Goal: Information Seeking & Learning: Learn about a topic

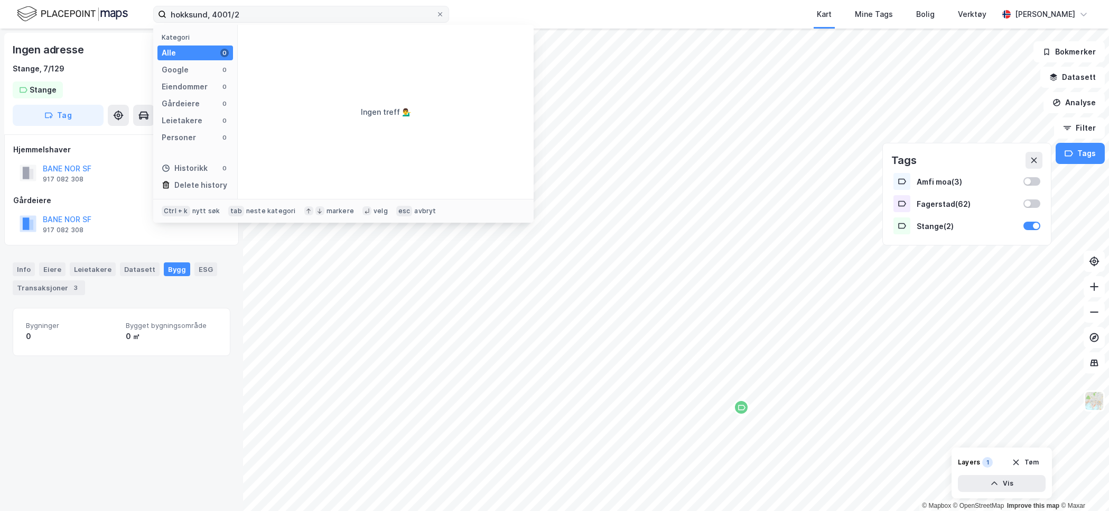
drag, startPoint x: 208, startPoint y: 14, endPoint x: 320, endPoint y: 22, distance: 112.3
click at [320, 22] on label "hokksund, 4001/2" at bounding box center [301, 14] width 296 height 17
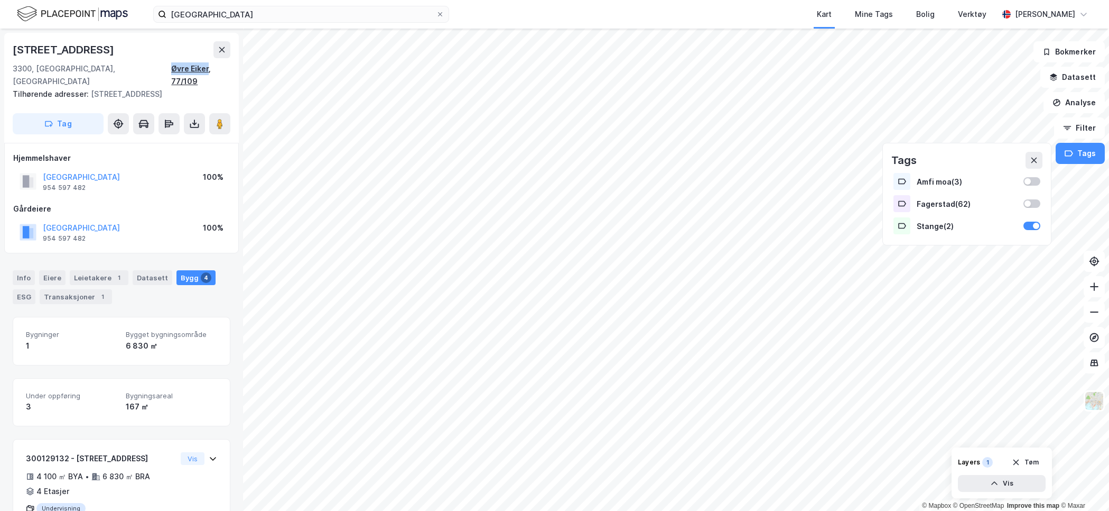
drag, startPoint x: 163, startPoint y: 70, endPoint x: 201, endPoint y: 71, distance: 38.6
click at [201, 71] on div "[STREET_ADDRESS]" at bounding box center [122, 74] width 218 height 25
copy div "Øvre Eiker"
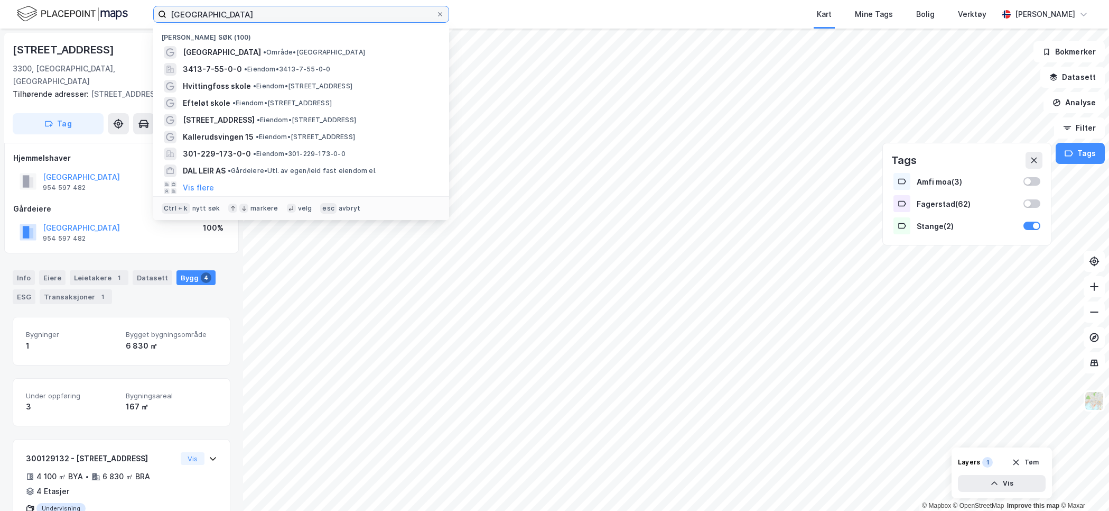
drag, startPoint x: 216, startPoint y: 15, endPoint x: 138, endPoint y: 10, distance: 78.4
click at [138, 10] on div "hokksund Nylige søk (100) [GEOGRAPHIC_DATA] • Område • Hokksund 3413-7-55-0-0 •…" at bounding box center [554, 14] width 1109 height 29
paste input "Øvre Eiker"
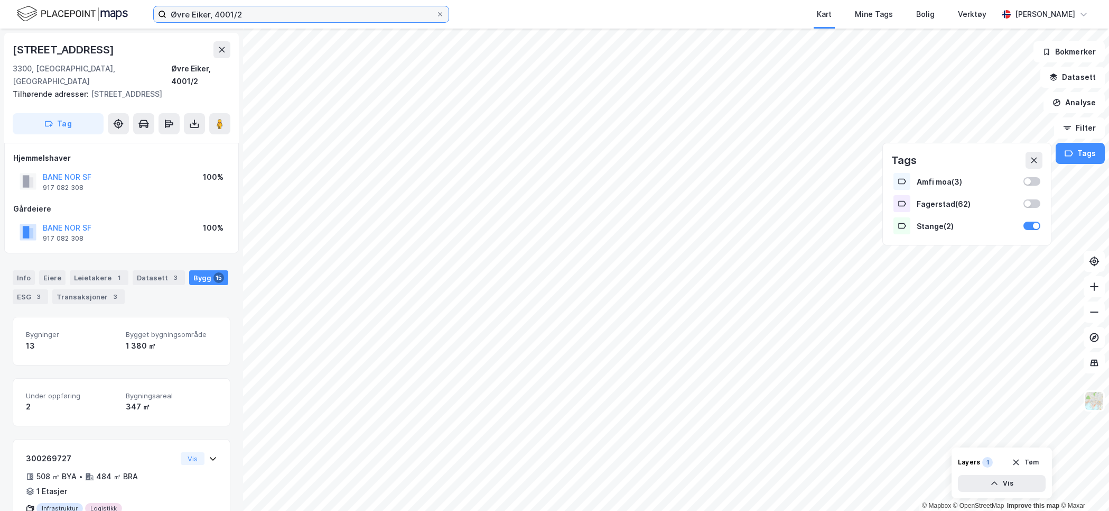
click at [284, 15] on input "Øvre Eiker, 4001/2" at bounding box center [302, 14] width 270 height 16
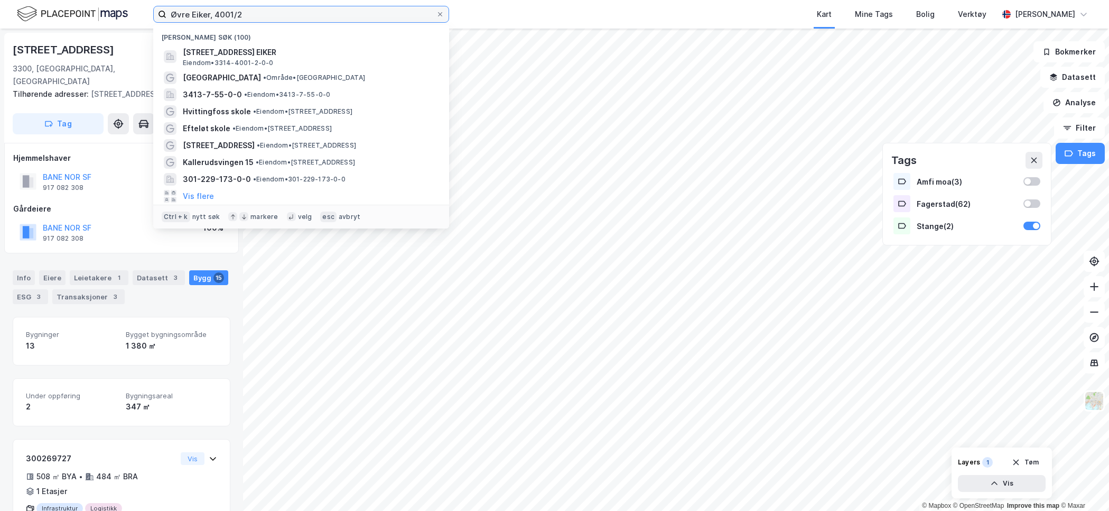
click at [284, 15] on input "Øvre Eiker, 4001/2" at bounding box center [302, 14] width 270 height 16
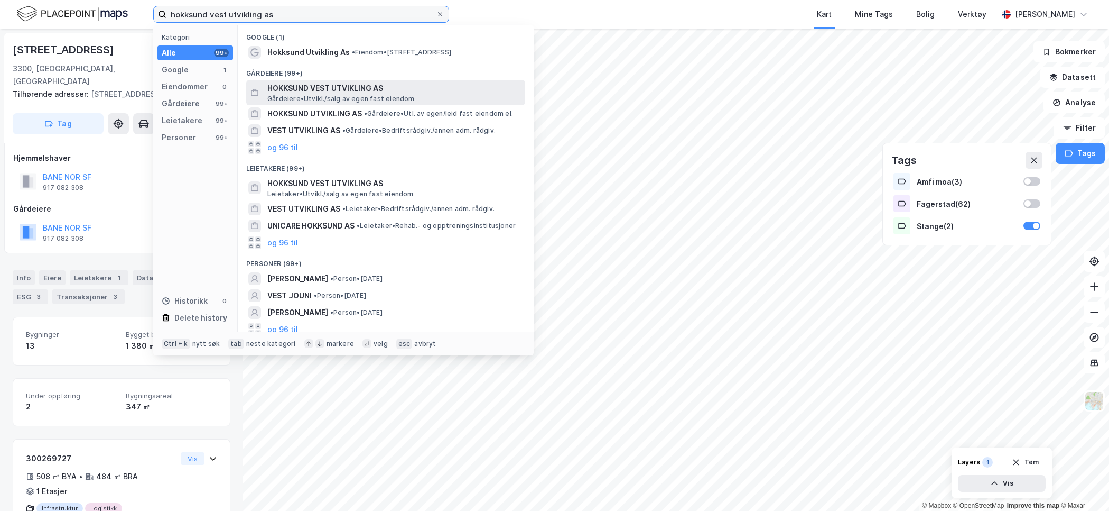
type input "hokksund vest utvikling as"
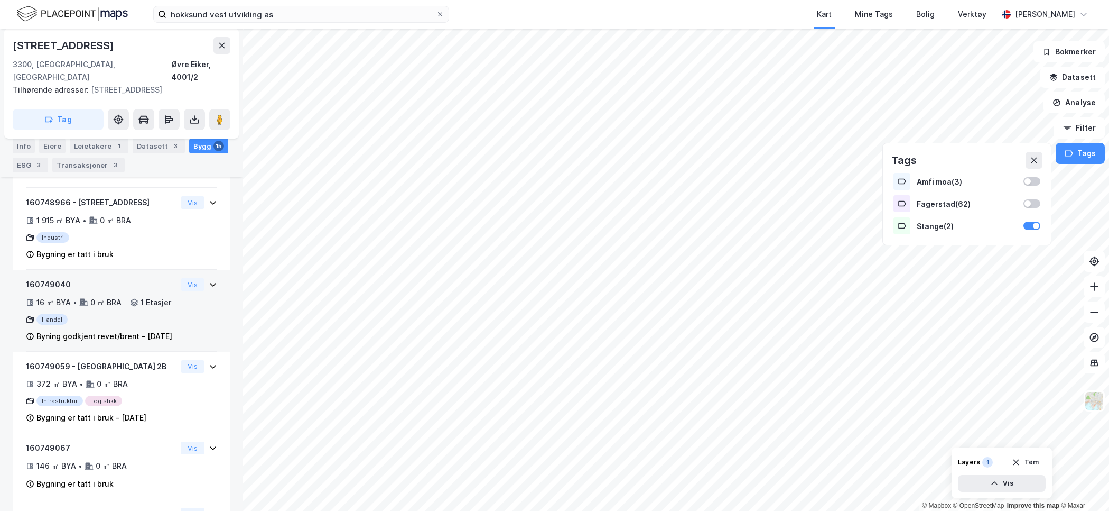
scroll to position [1232, 0]
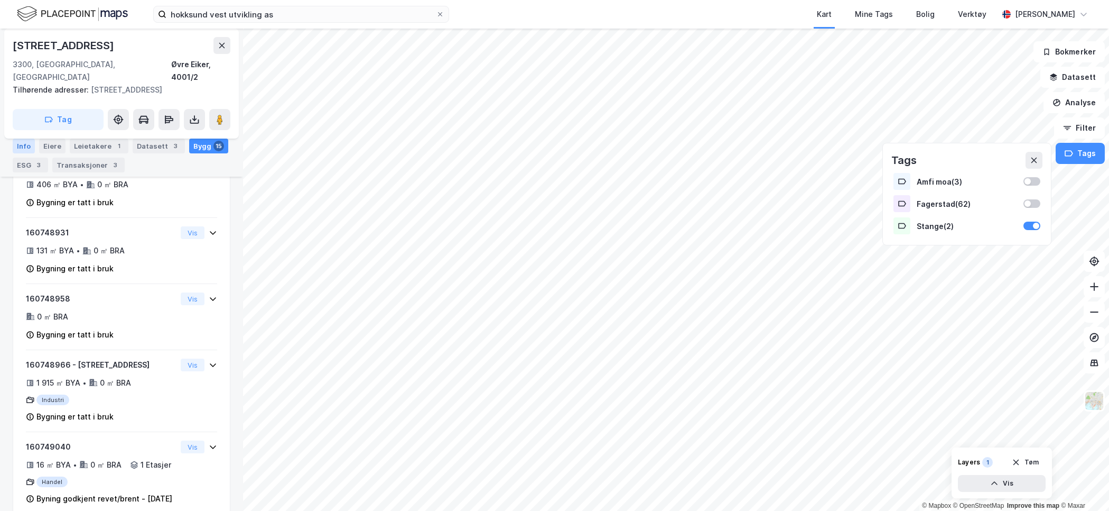
click at [22, 147] on div "Info" at bounding box center [24, 145] width 22 height 15
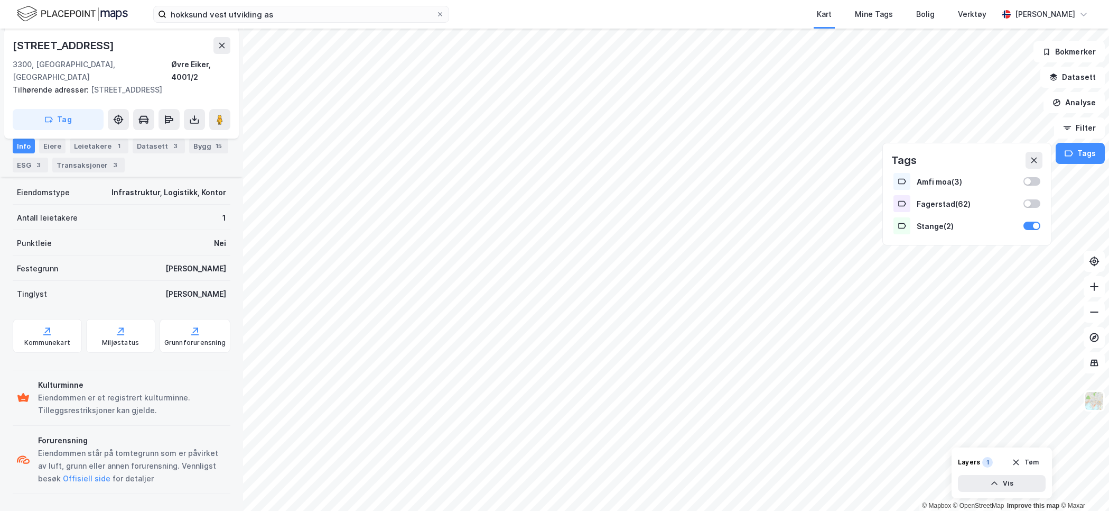
scroll to position [201, 0]
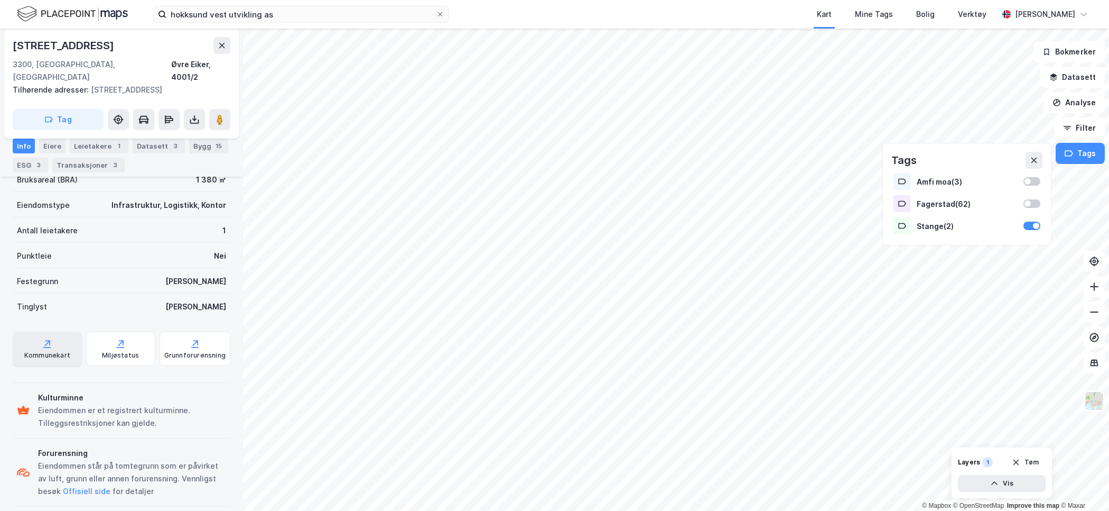
click at [56, 334] on div "Kommunekart" at bounding box center [47, 348] width 69 height 34
click at [1100, 403] on img at bounding box center [1095, 401] width 20 height 20
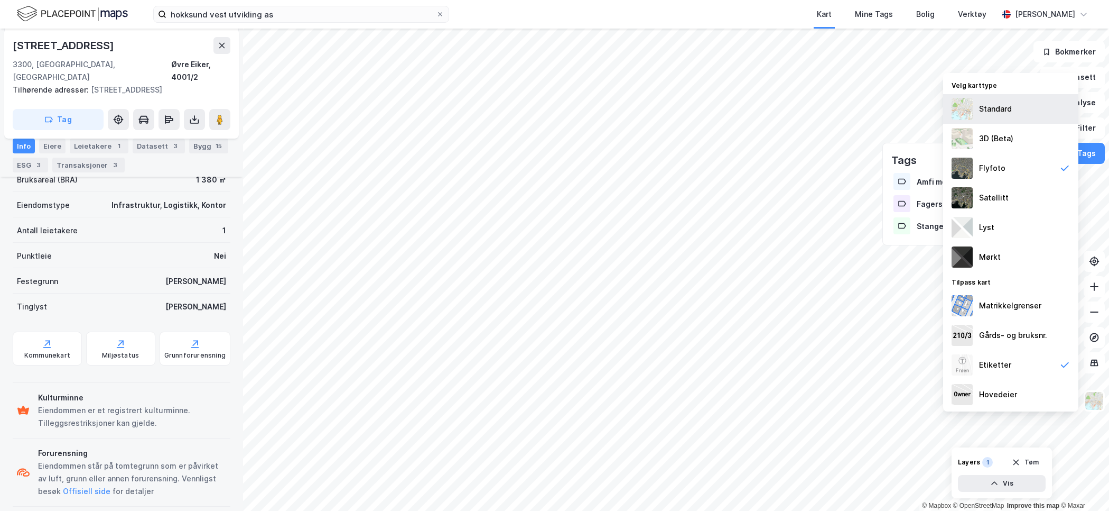
click at [1022, 108] on div "Standard" at bounding box center [1011, 109] width 135 height 30
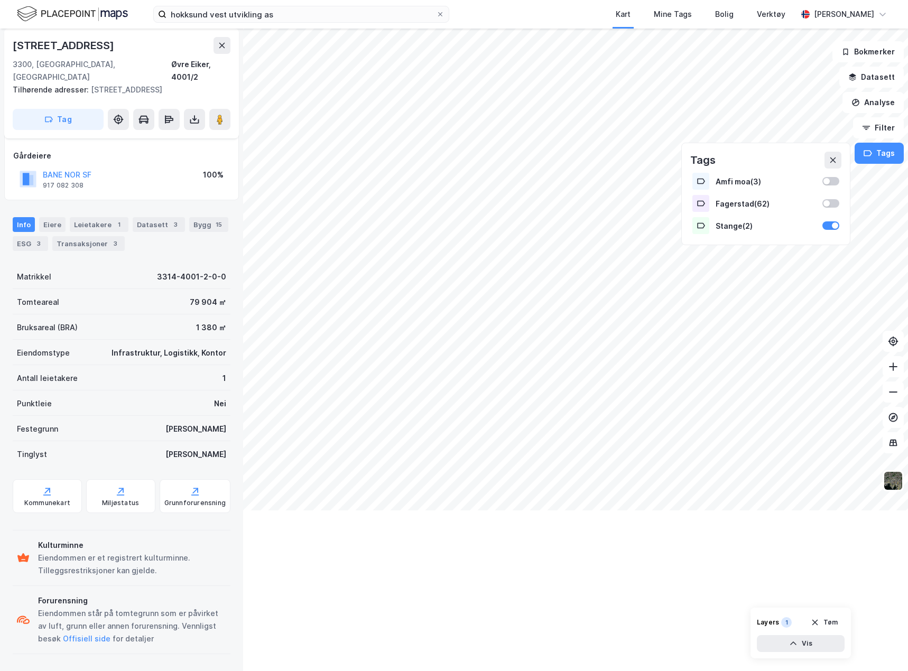
scroll to position [40, 0]
